Goal: Task Accomplishment & Management: Manage account settings

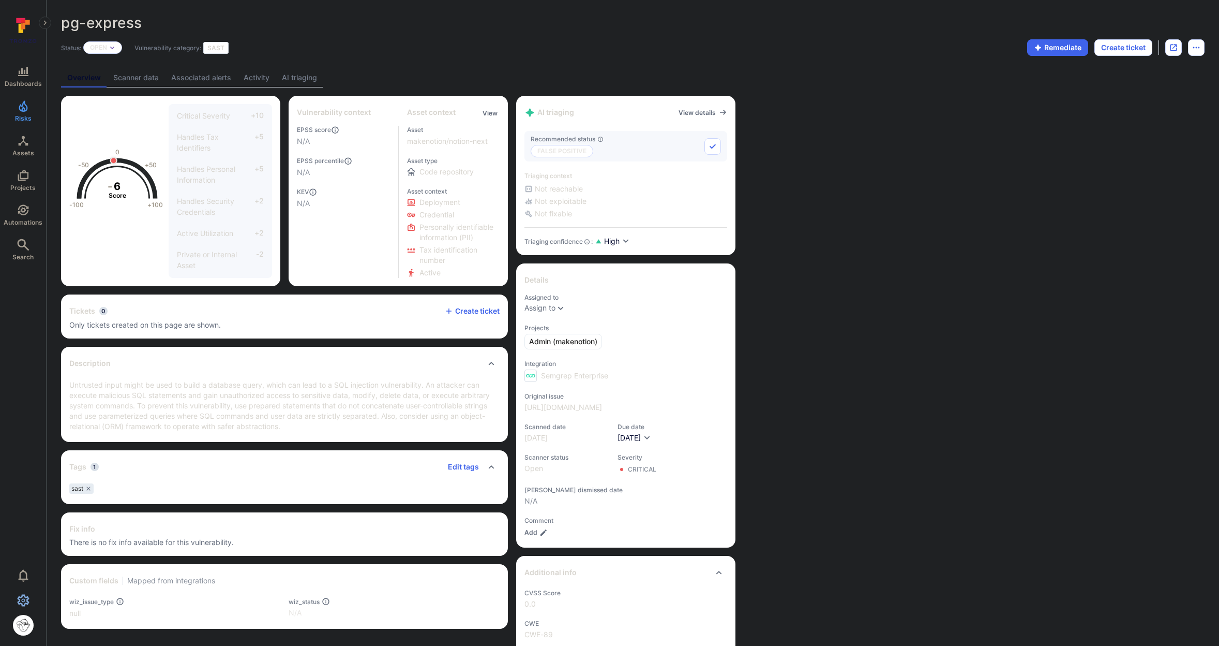
click at [17, 594] on icon "Settings" at bounding box center [23, 600] width 12 height 12
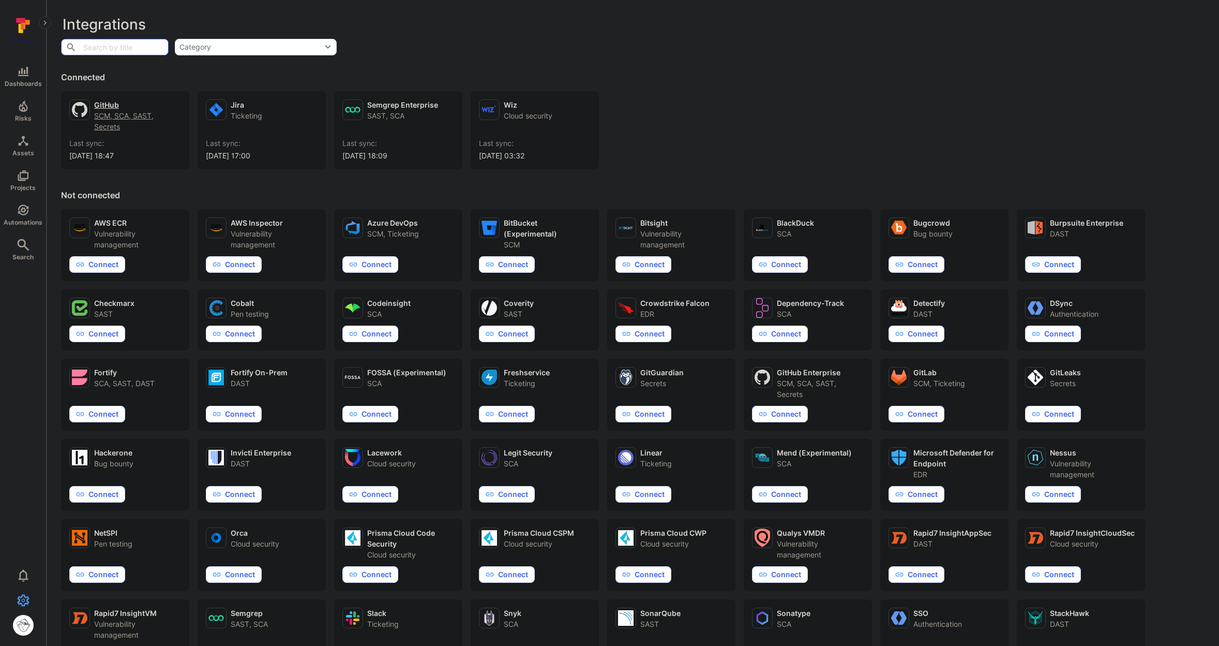
click at [109, 123] on div "SCM, SCA, SAST, Secrets" at bounding box center [137, 121] width 87 height 22
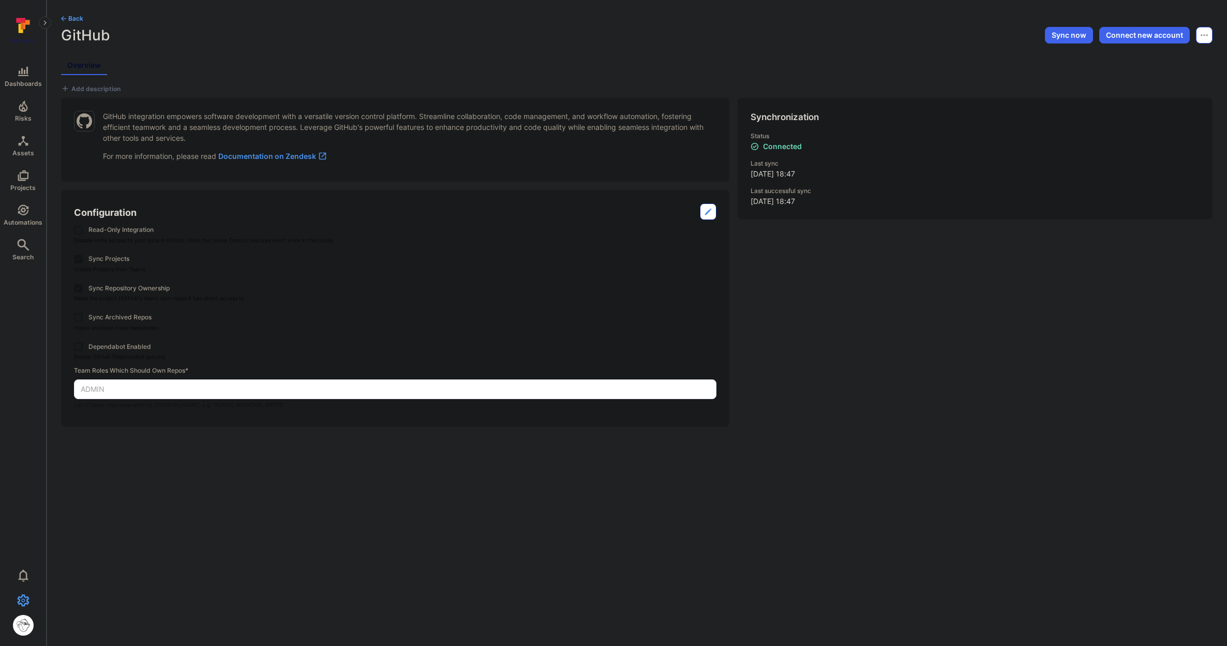
click at [1212, 36] on button "Options menu" at bounding box center [1204, 35] width 17 height 17
drag, startPoint x: 1208, startPoint y: 36, endPoint x: 1170, endPoint y: 37, distance: 38.3
click at [1209, 36] on div at bounding box center [613, 323] width 1227 height 646
drag, startPoint x: 128, startPoint y: 266, endPoint x: 136, endPoint y: 268, distance: 7.5
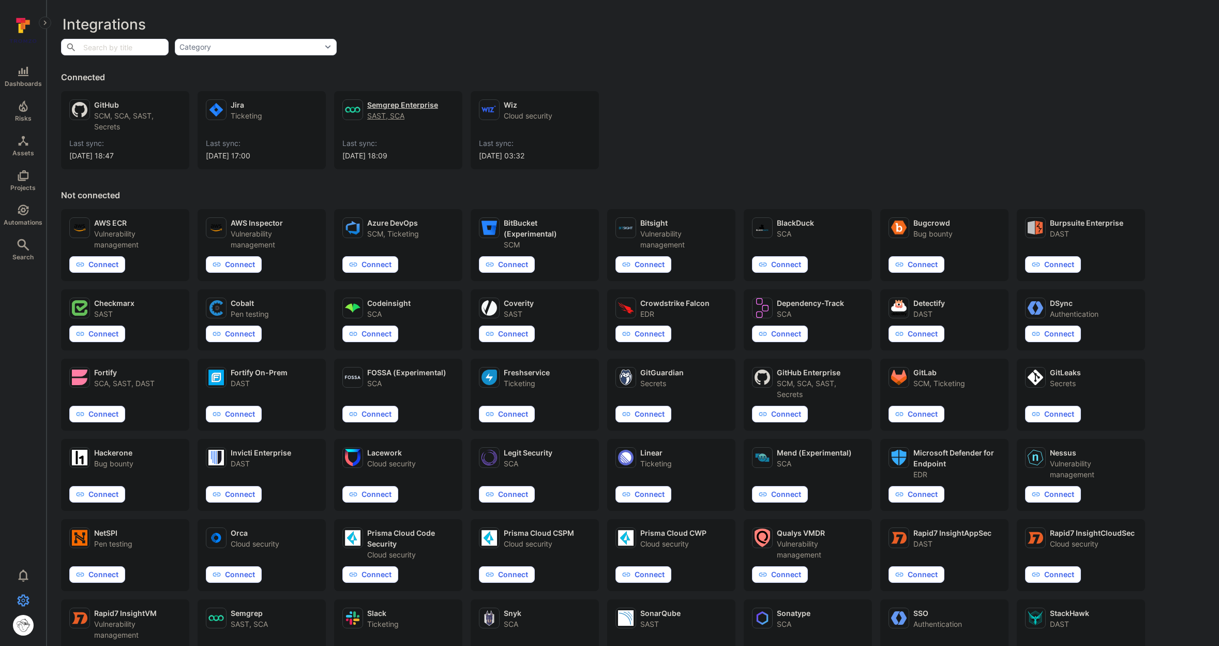
click at [365, 139] on span "Last sync:" at bounding box center [398, 143] width 112 height 10
click at [109, 112] on div "SCM, SCA, SAST, Secrets" at bounding box center [137, 121] width 87 height 22
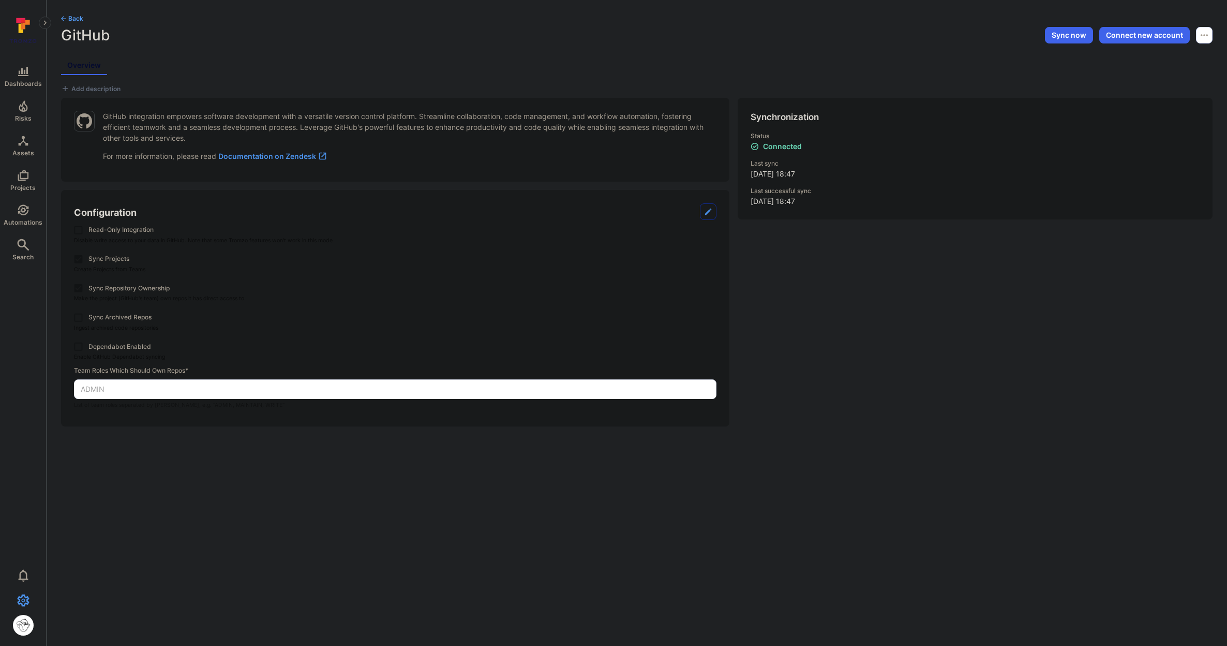
click at [703, 213] on button "button" at bounding box center [708, 211] width 17 height 17
click at [663, 215] on button "Cancel" at bounding box center [655, 211] width 38 height 17
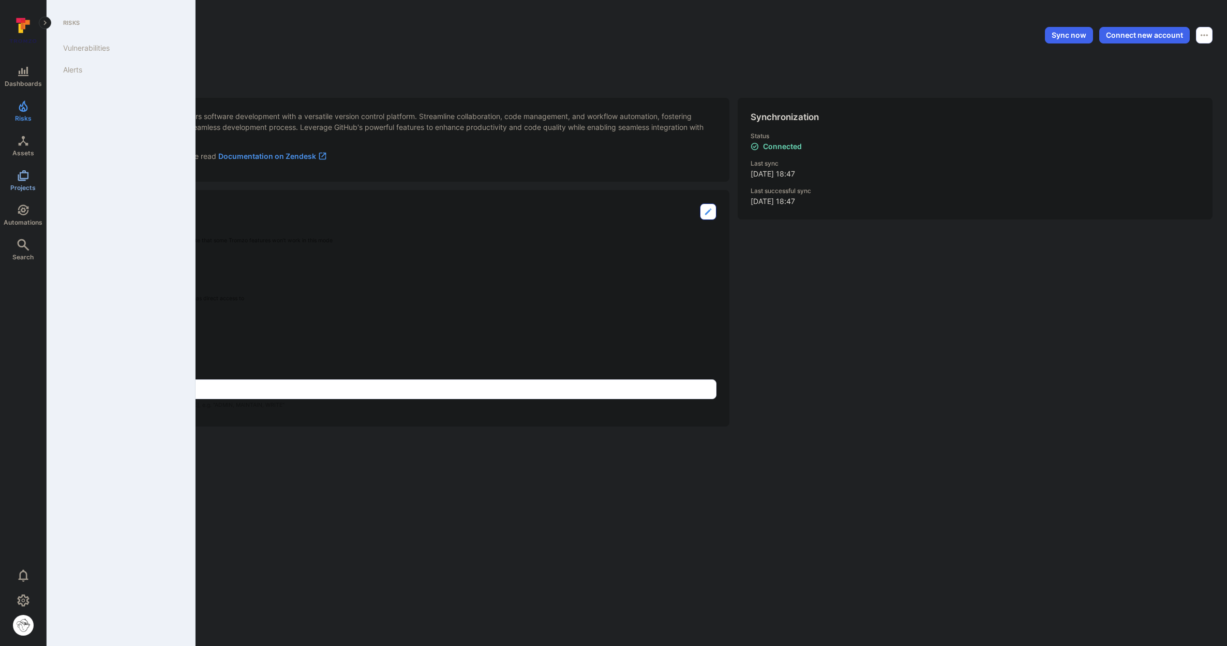
click at [28, 167] on link "Projects" at bounding box center [23, 180] width 46 height 31
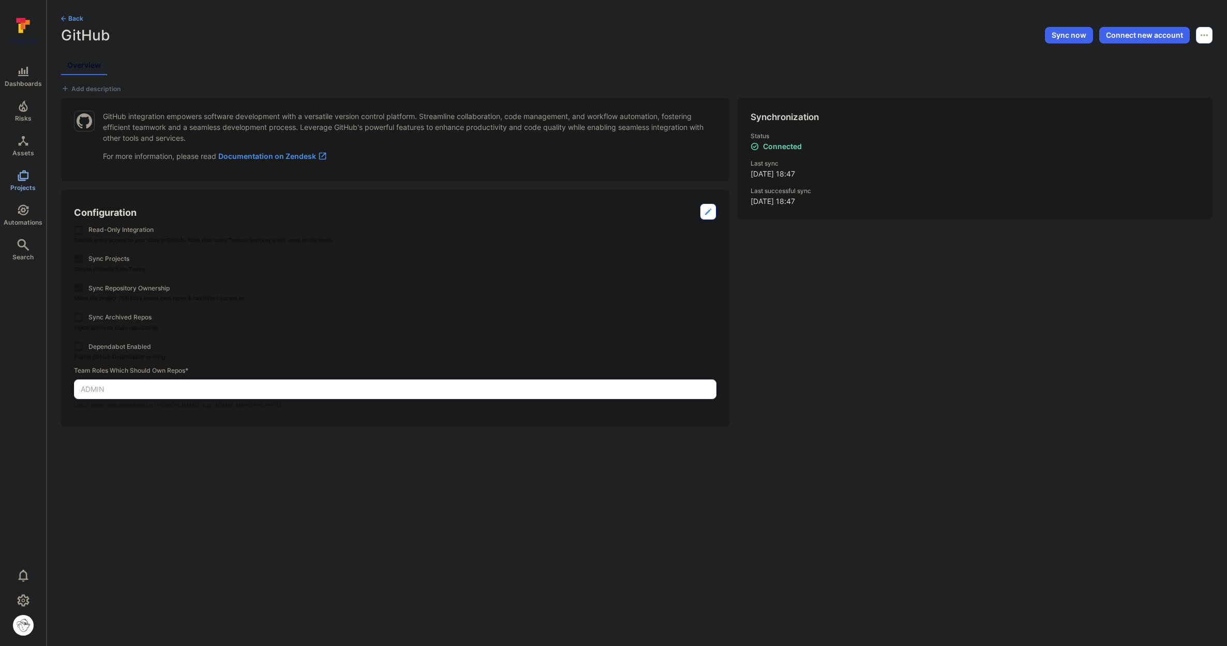
click at [23, 185] on span "Projects" at bounding box center [22, 188] width 25 height 8
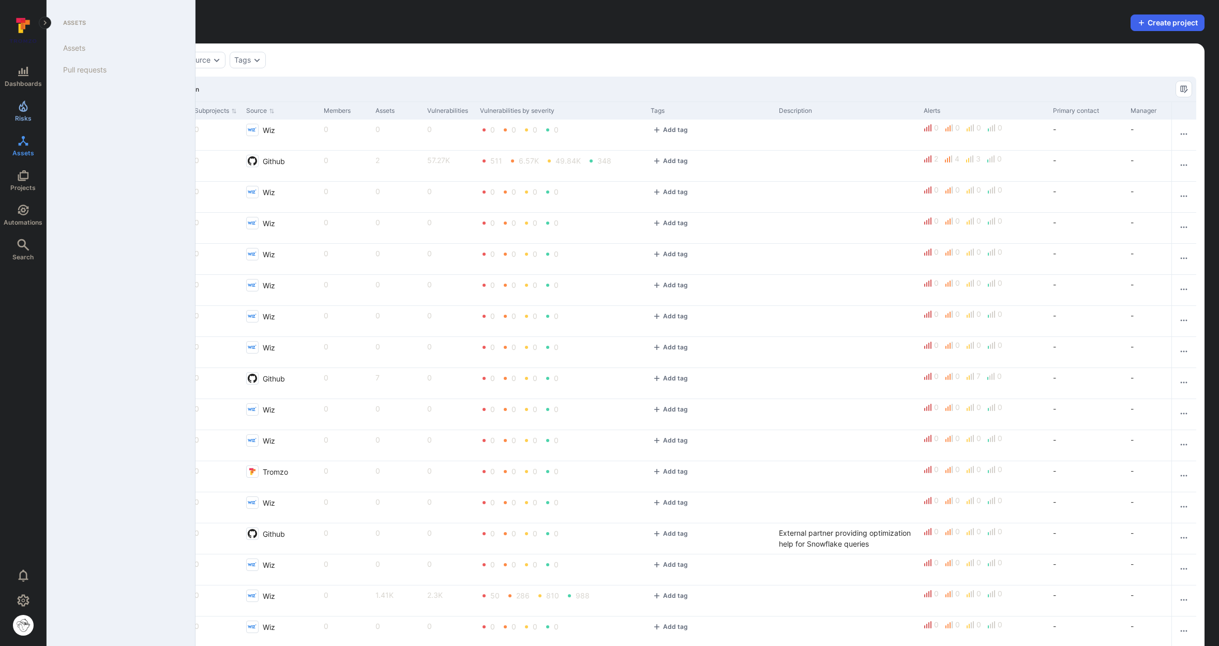
click at [31, 112] on link "Risks" at bounding box center [23, 111] width 46 height 31
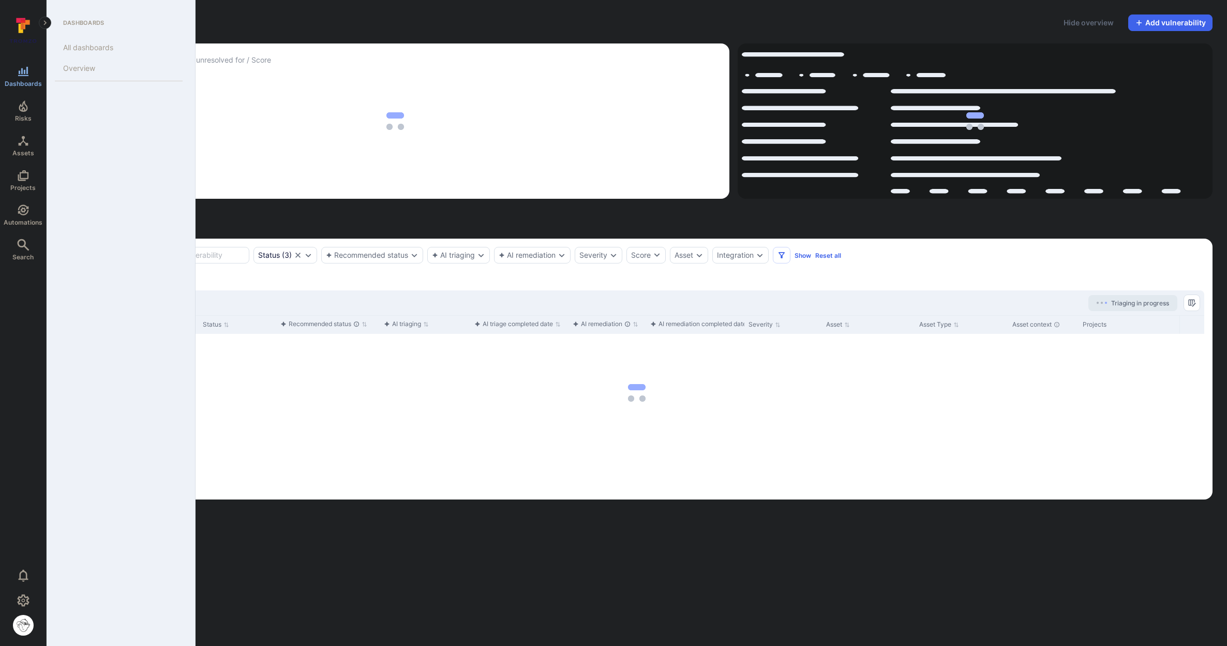
click at [24, 78] on link "Dashboards" at bounding box center [23, 76] width 46 height 31
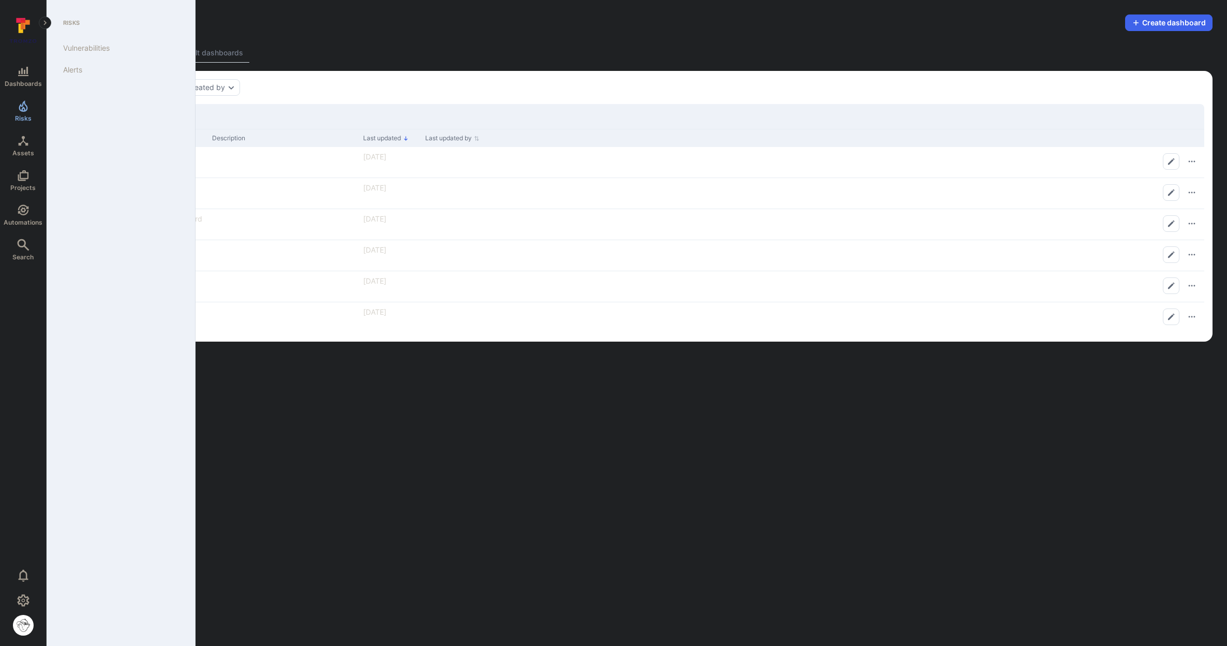
click at [22, 114] on span "Risks" at bounding box center [23, 118] width 17 height 8
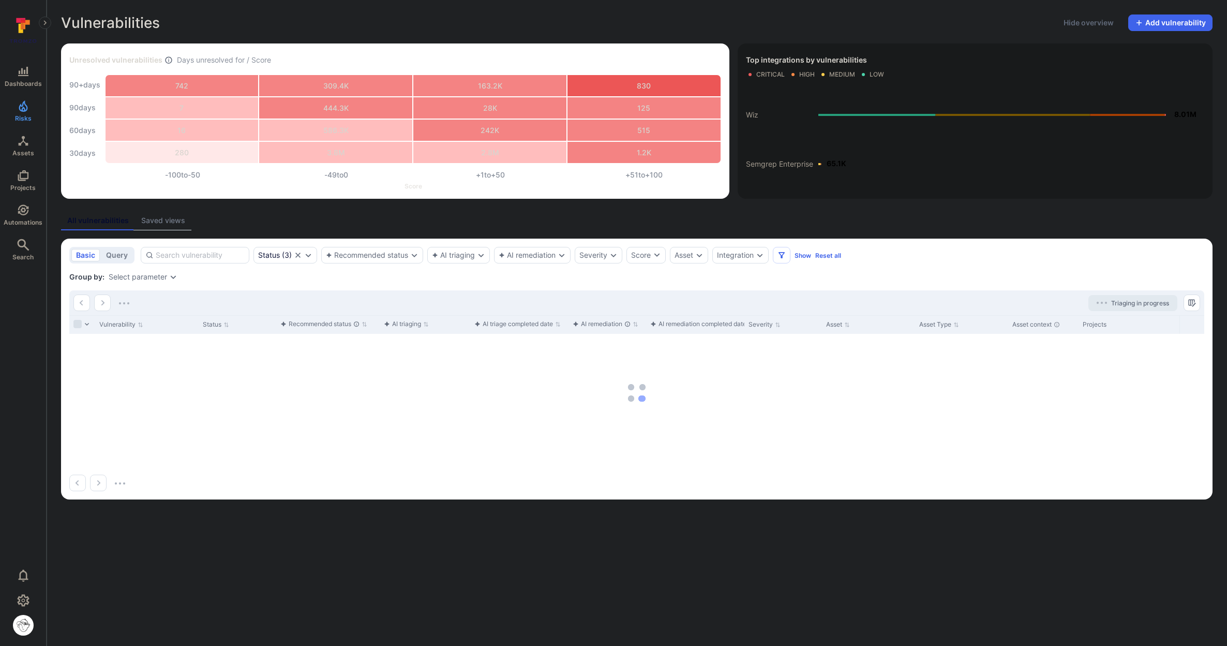
click at [437, 214] on div "All vulnerabilities Saved views" at bounding box center [637, 220] width 1152 height 19
click at [542, 218] on div "All vulnerabilities Saved views" at bounding box center [637, 220] width 1152 height 19
